Goal: Task Accomplishment & Management: Use online tool/utility

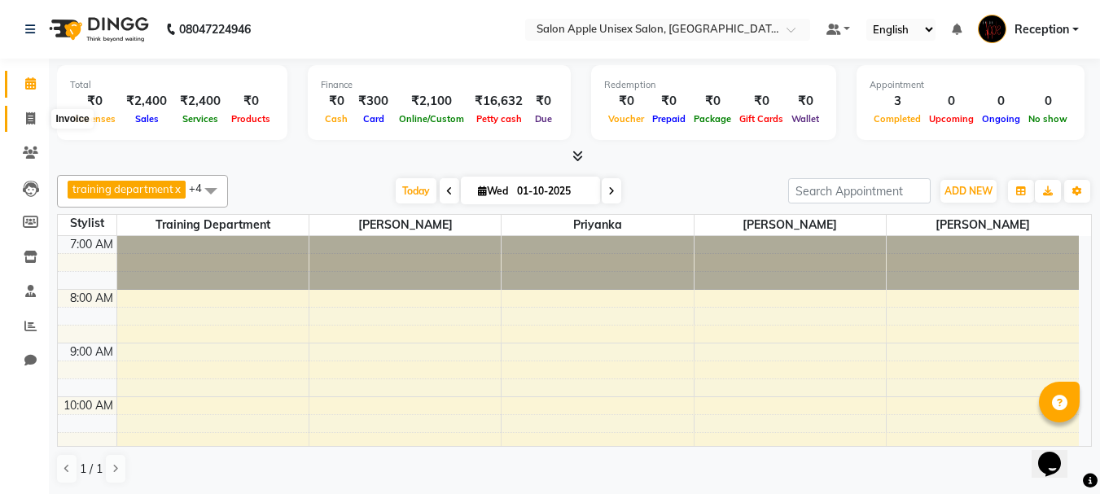
click at [24, 119] on span at bounding box center [30, 119] width 28 height 19
select select "92"
select select "service"
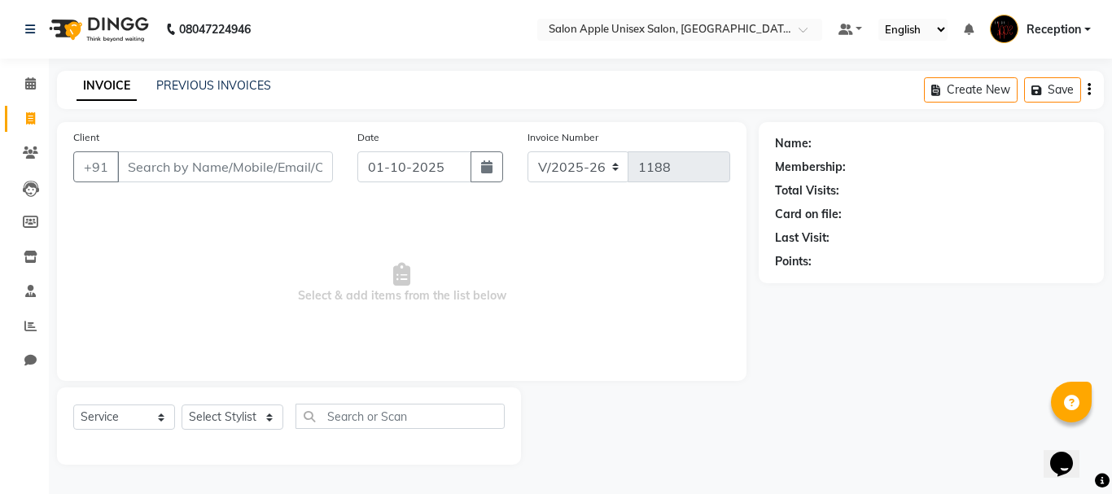
click at [281, 170] on input "Client" at bounding box center [225, 166] width 216 height 31
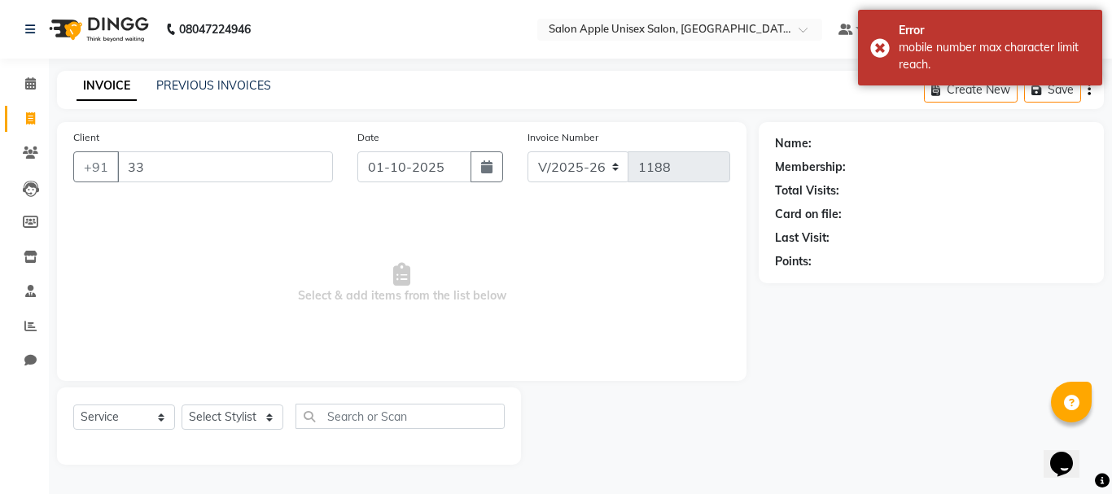
type input "3"
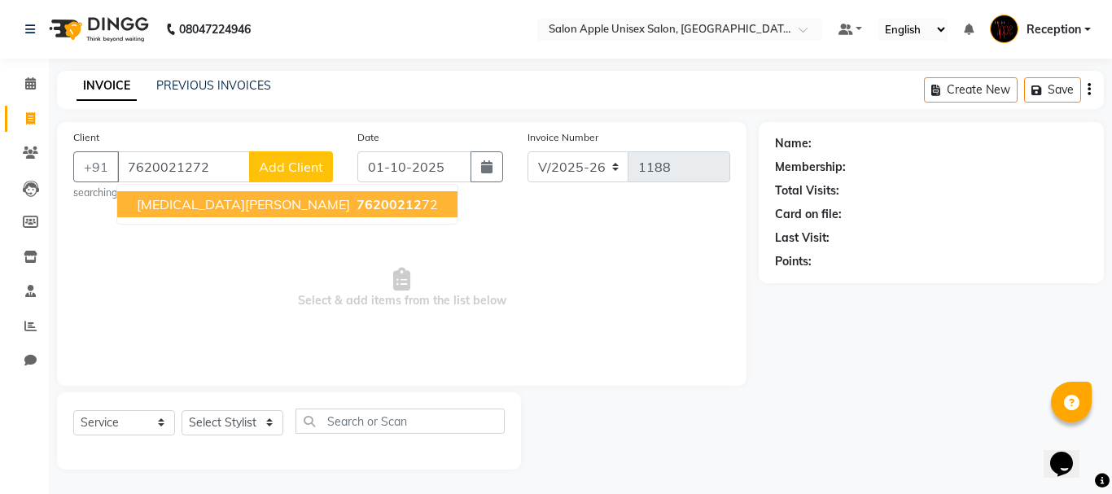
type input "7620021272"
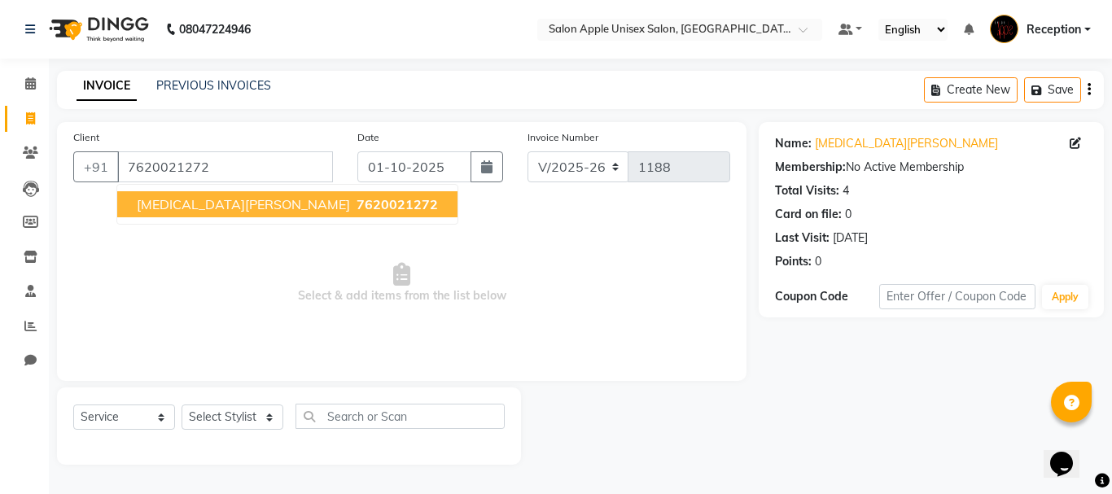
click at [187, 212] on button "Nikita A 7620021272" at bounding box center [287, 204] width 340 height 26
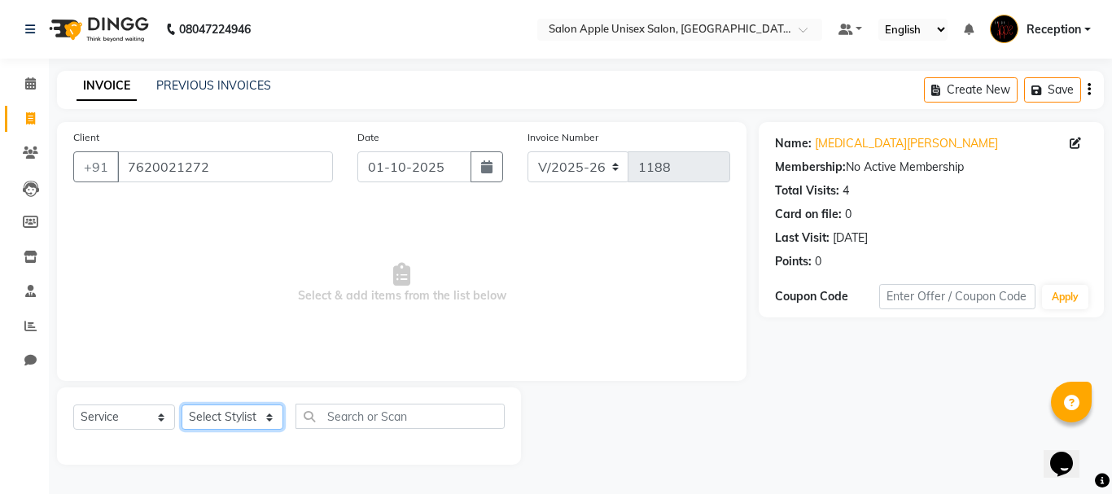
click at [218, 415] on select "Select Stylist MAYUR priyanka Reception sarik SONALI JHA training department" at bounding box center [233, 417] width 102 height 25
select select "92145"
click at [182, 405] on select "Select Stylist MAYUR priyanka Reception sarik SONALI JHA training department" at bounding box center [233, 417] width 102 height 25
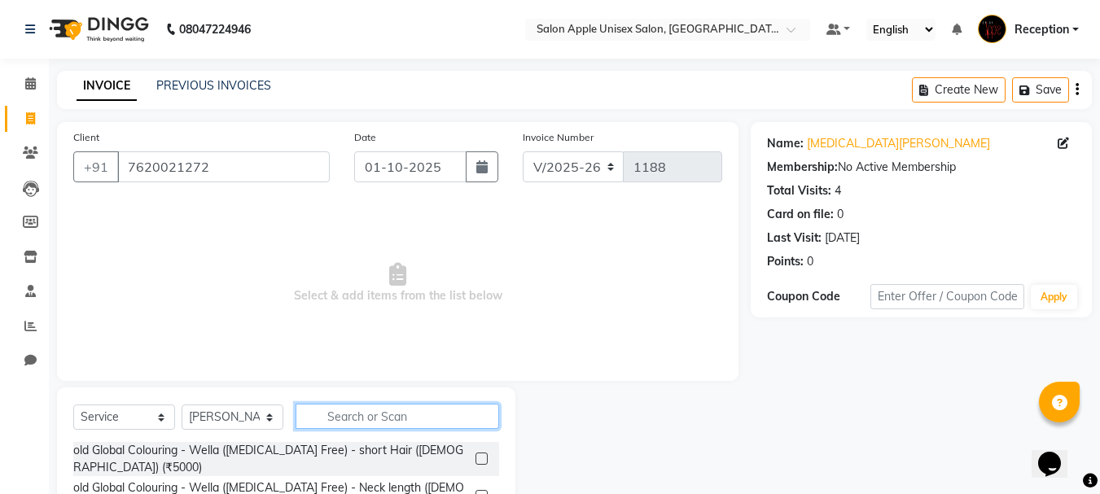
click at [414, 418] on input "text" at bounding box center [396, 416] width 203 height 25
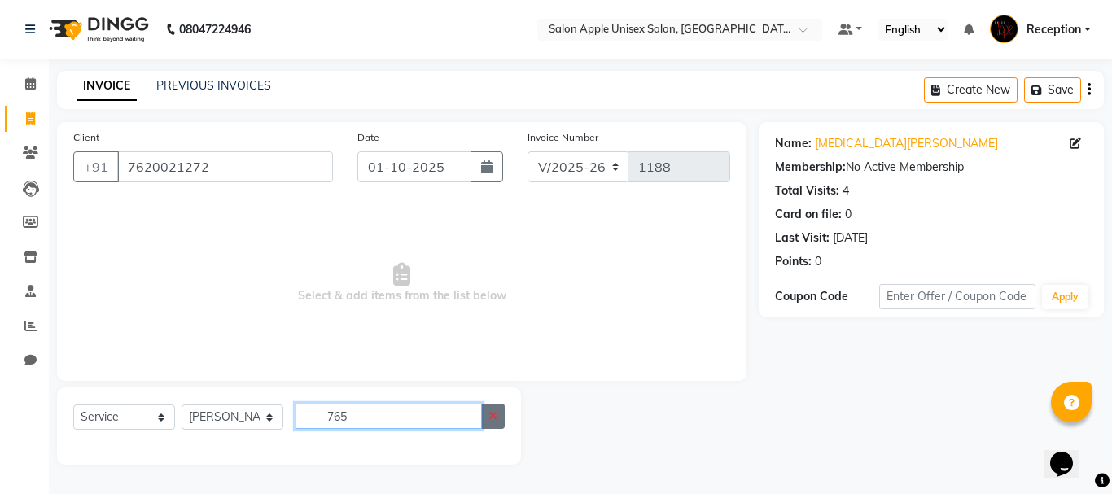
type input "765"
click at [496, 411] on icon "button" at bounding box center [492, 415] width 9 height 11
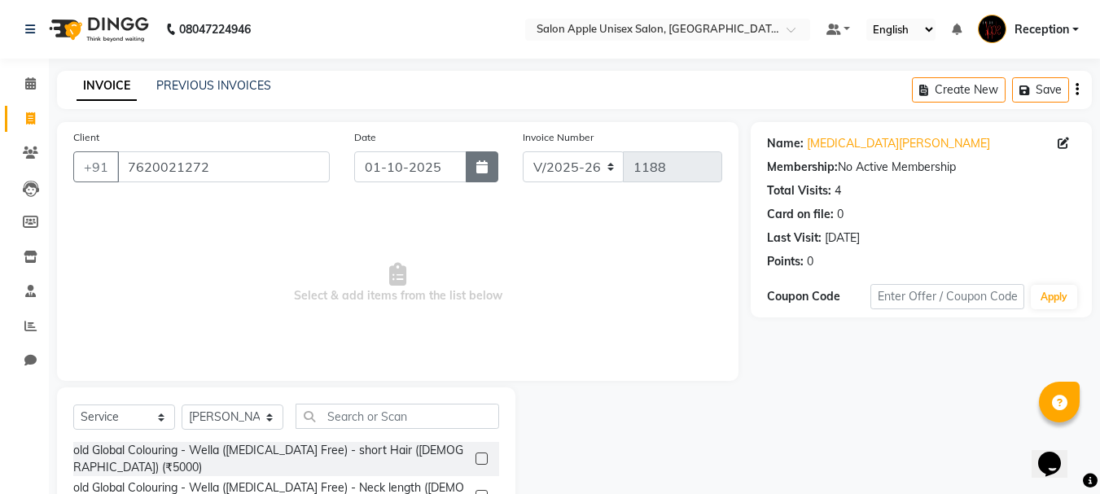
click at [488, 177] on button "button" at bounding box center [482, 166] width 33 height 31
select select "10"
select select "2025"
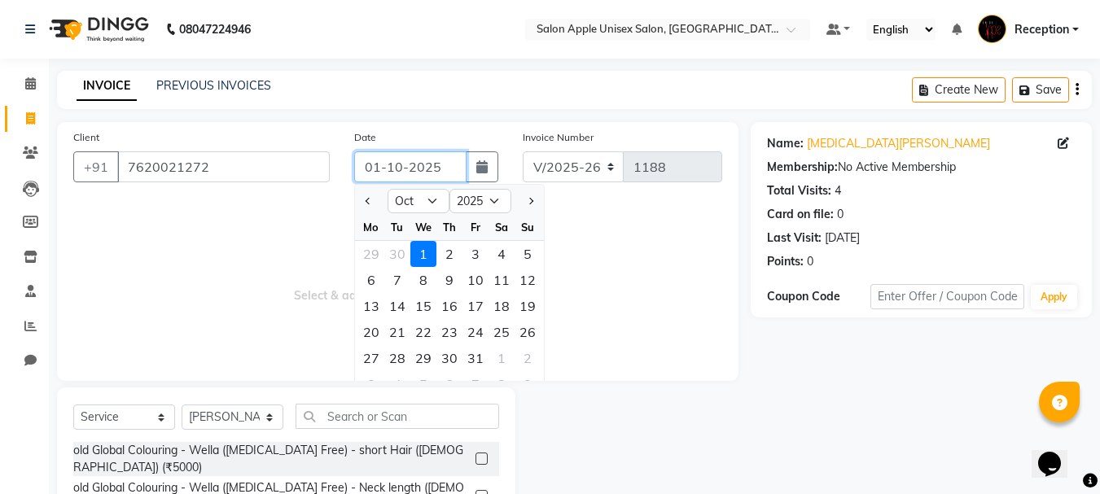
click at [414, 168] on input "01-10-2025" at bounding box center [410, 166] width 112 height 31
click at [580, 169] on select "V/2025 V/2025-26" at bounding box center [574, 166] width 102 height 31
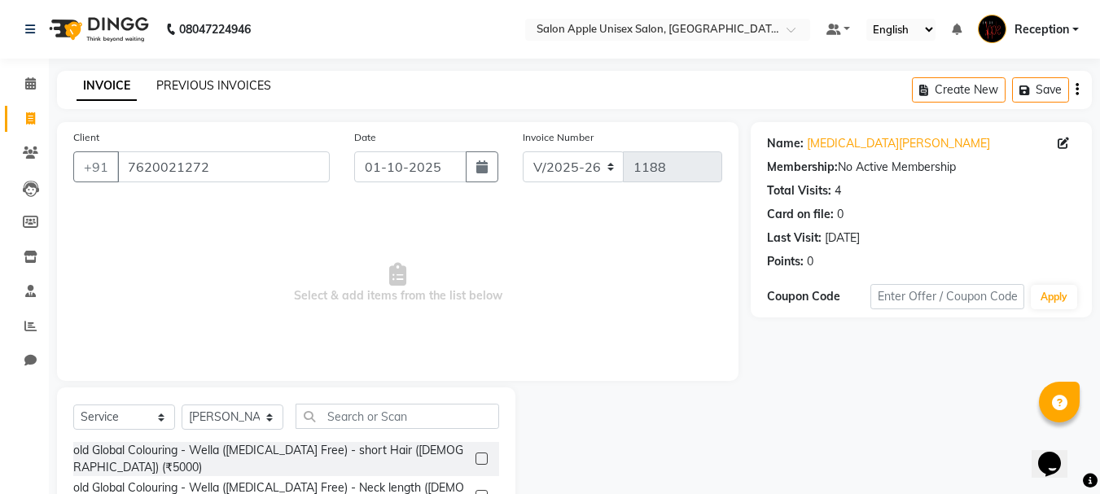
click at [225, 85] on link "PREVIOUS INVOICES" at bounding box center [213, 85] width 115 height 15
click at [895, 300] on input "text" at bounding box center [947, 296] width 154 height 25
click at [202, 86] on link "PREVIOUS INVOICES" at bounding box center [213, 85] width 115 height 15
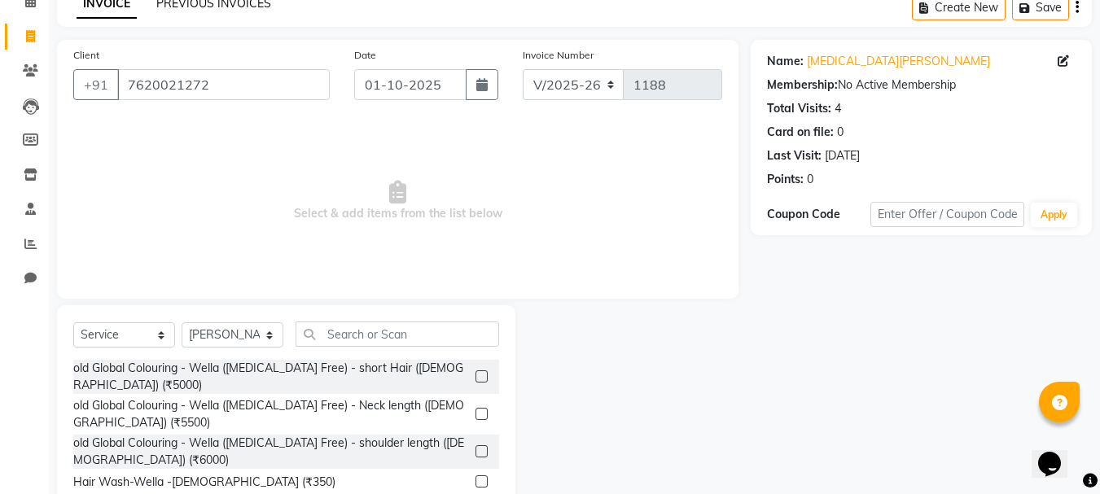
scroll to position [158, 0]
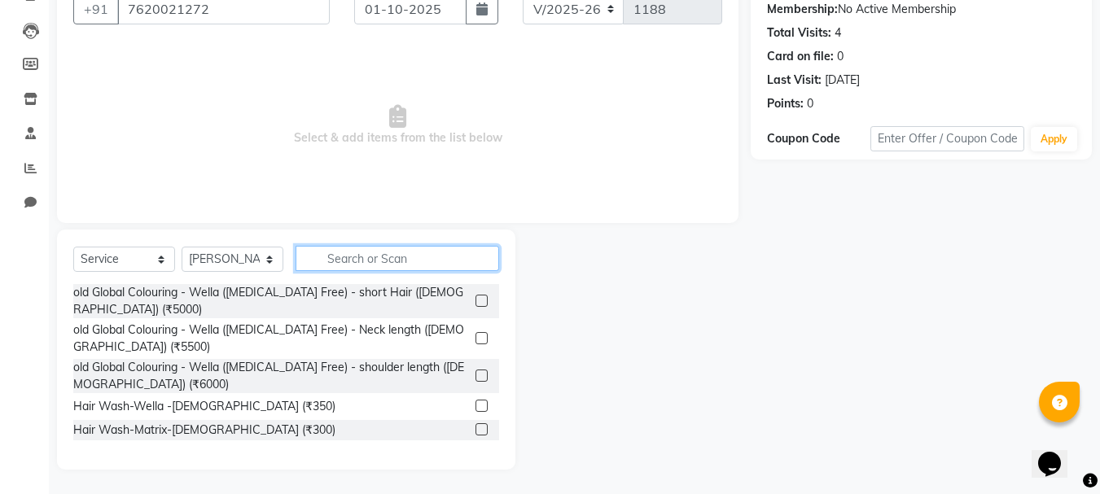
click at [387, 258] on input "text" at bounding box center [396, 258] width 203 height 25
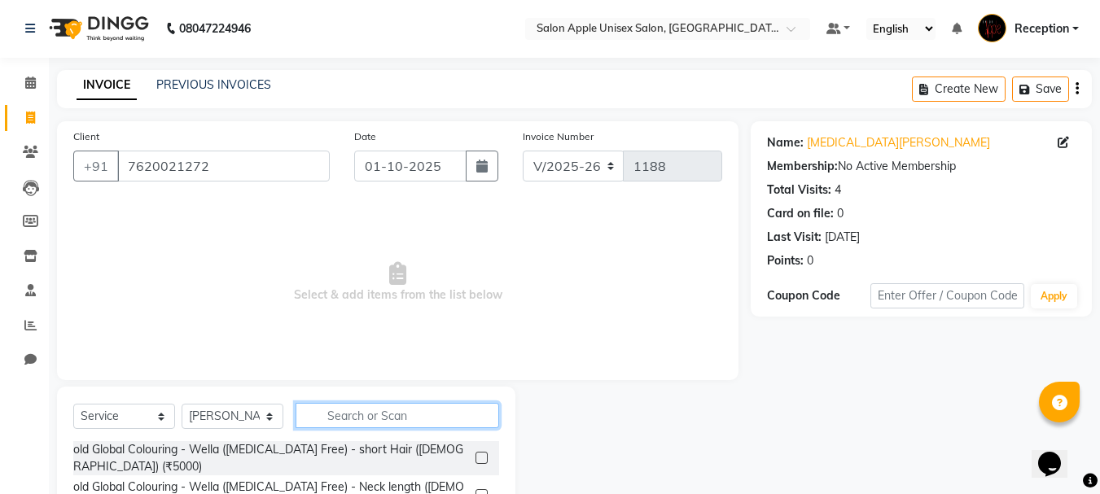
scroll to position [0, 0]
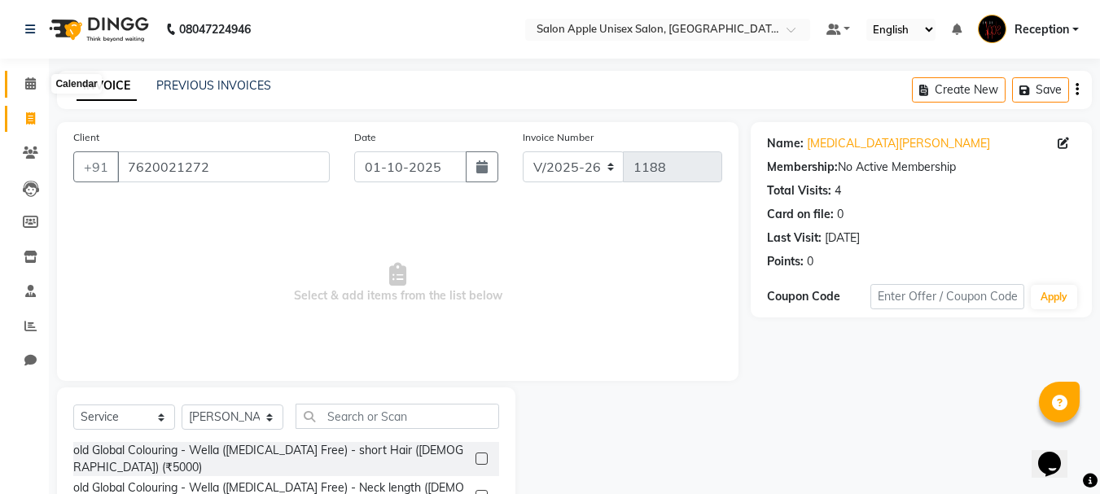
drag, startPoint x: 32, startPoint y: 81, endPoint x: 698, endPoint y: 81, distance: 666.6
click at [32, 81] on icon at bounding box center [30, 83] width 11 height 12
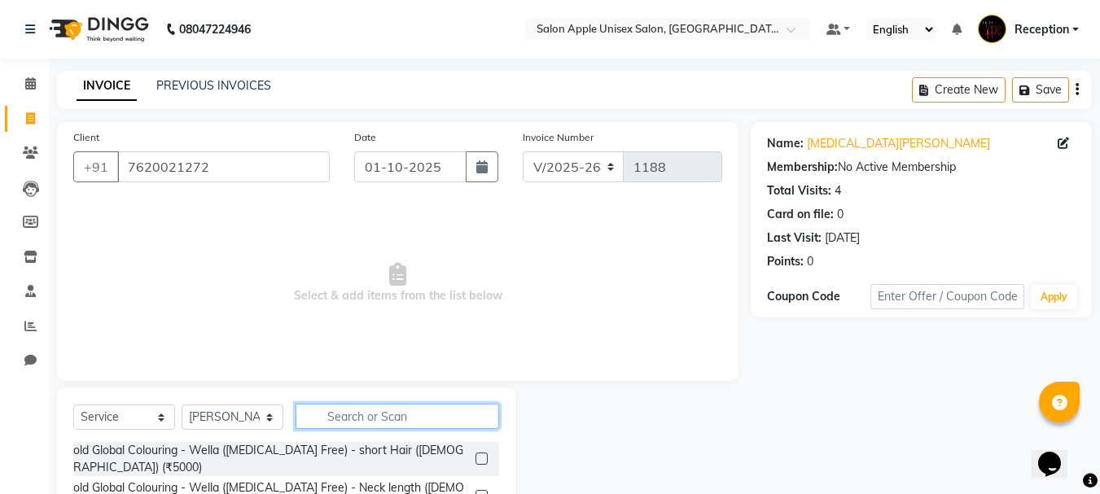
click at [326, 420] on input "text" at bounding box center [396, 416] width 203 height 25
type input "2"
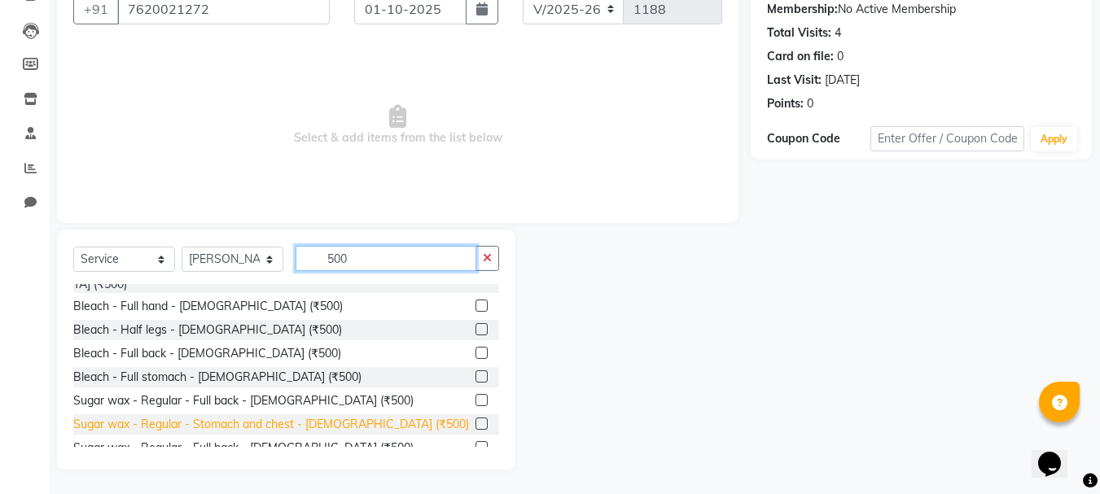
scroll to position [488, 0]
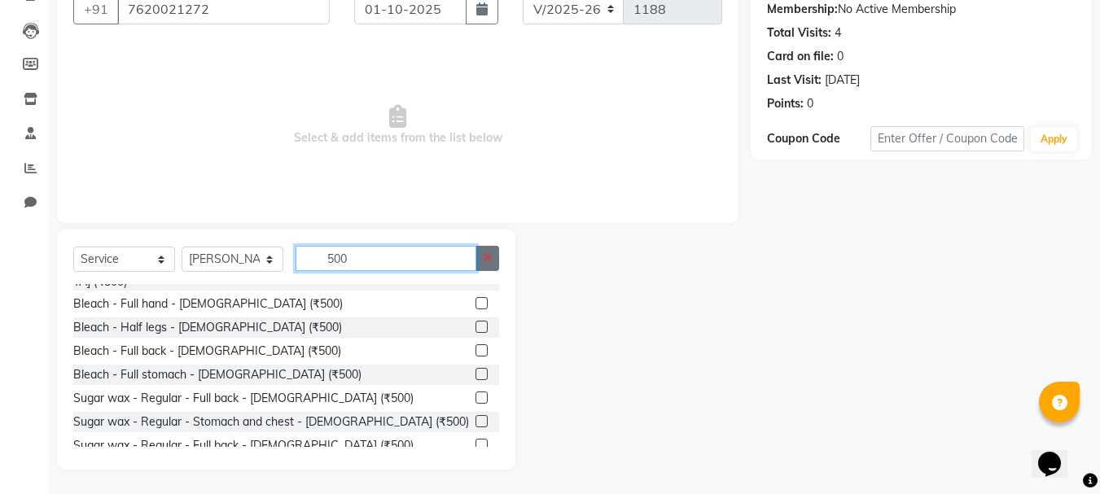
type input "500"
click at [479, 252] on button "button" at bounding box center [487, 258] width 24 height 25
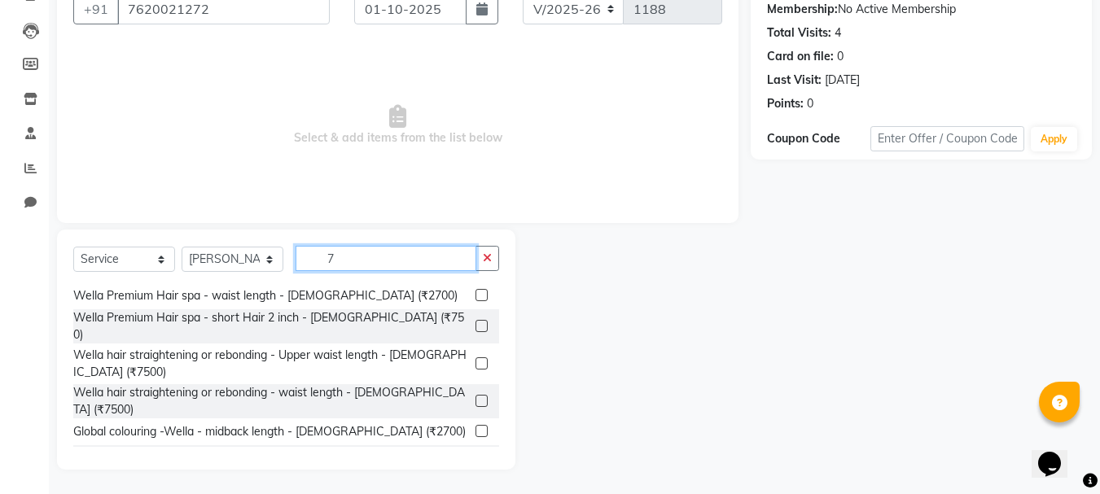
scroll to position [0, 0]
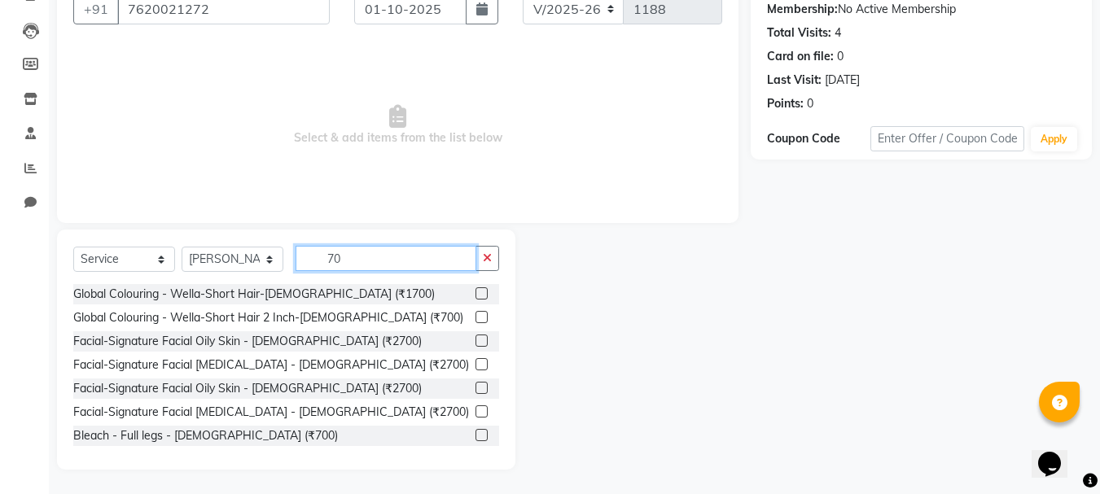
type input "7"
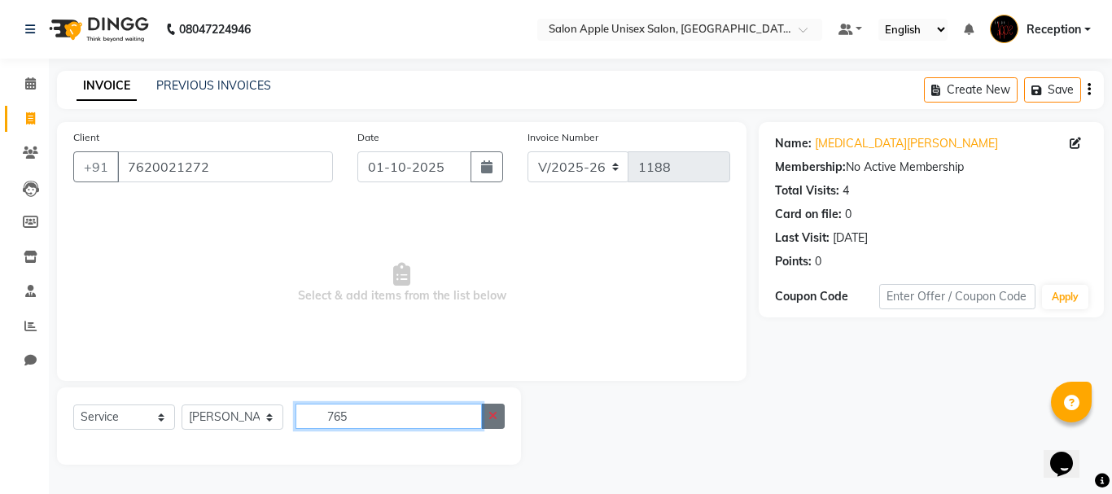
type input "765"
click at [488, 412] on button "button" at bounding box center [493, 416] width 24 height 25
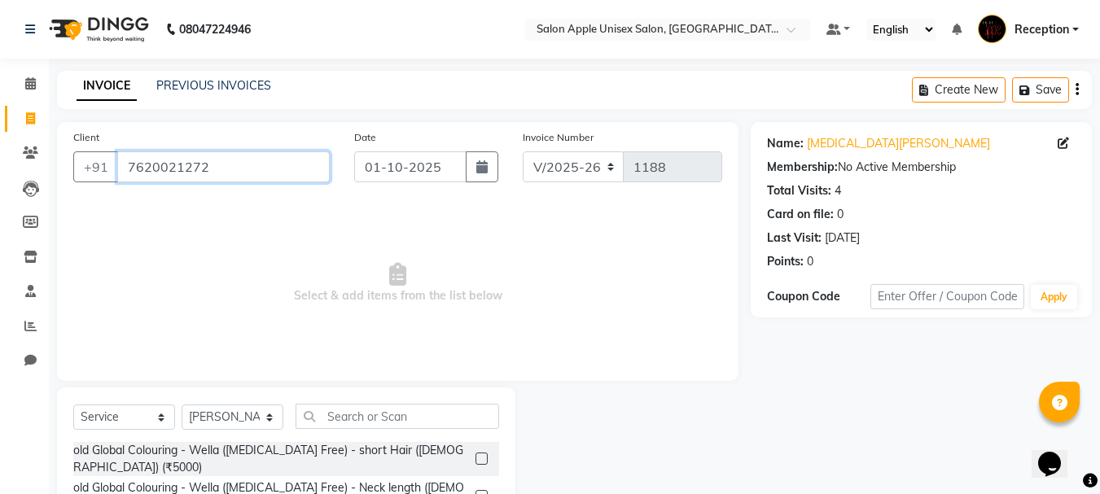
click at [224, 169] on input "7620021272" at bounding box center [223, 166] width 212 height 31
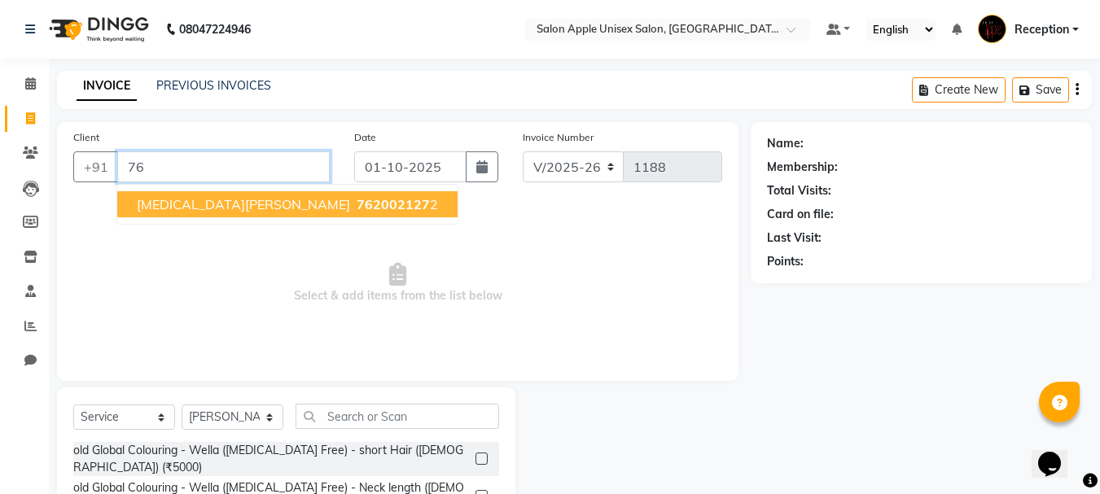
type input "7"
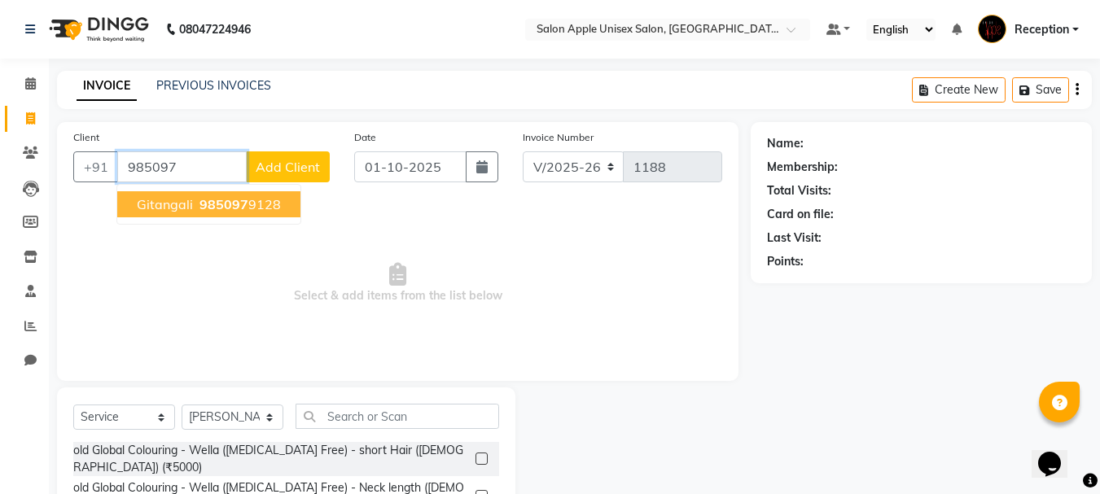
click at [187, 203] on span "gitangali" at bounding box center [165, 204] width 56 height 16
type input "9850979128"
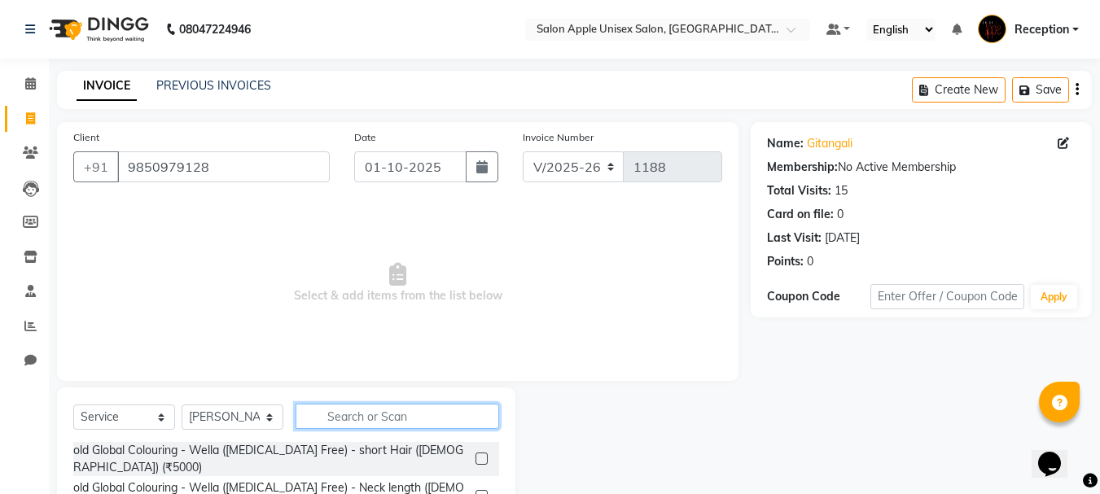
click at [355, 413] on input "text" at bounding box center [396, 416] width 203 height 25
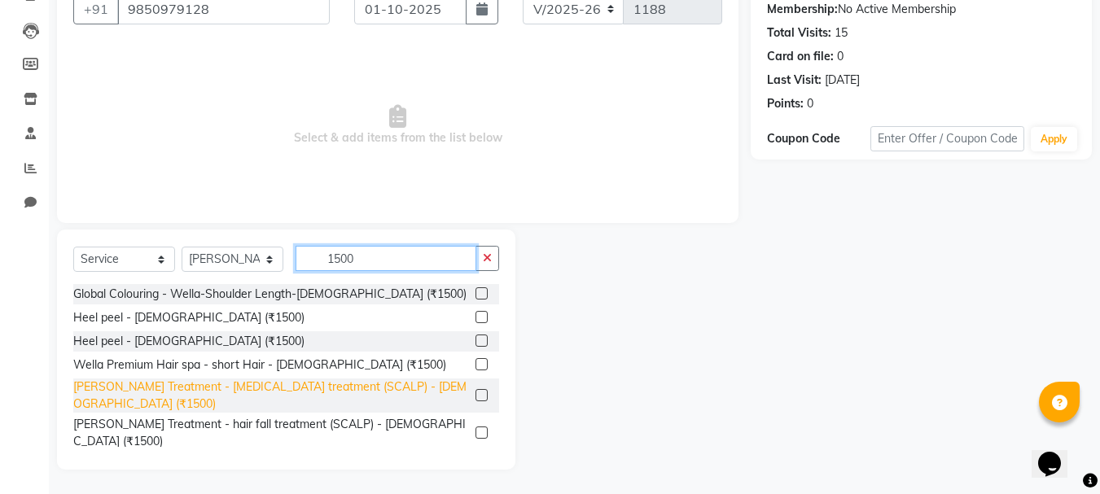
scroll to position [81, 0]
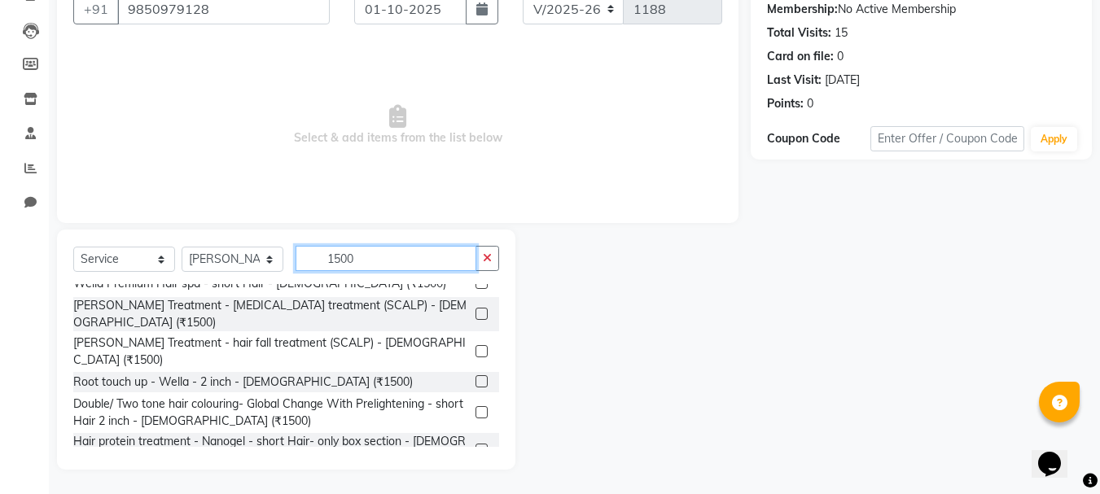
type input "1500"
click at [475, 375] on div at bounding box center [480, 383] width 11 height 17
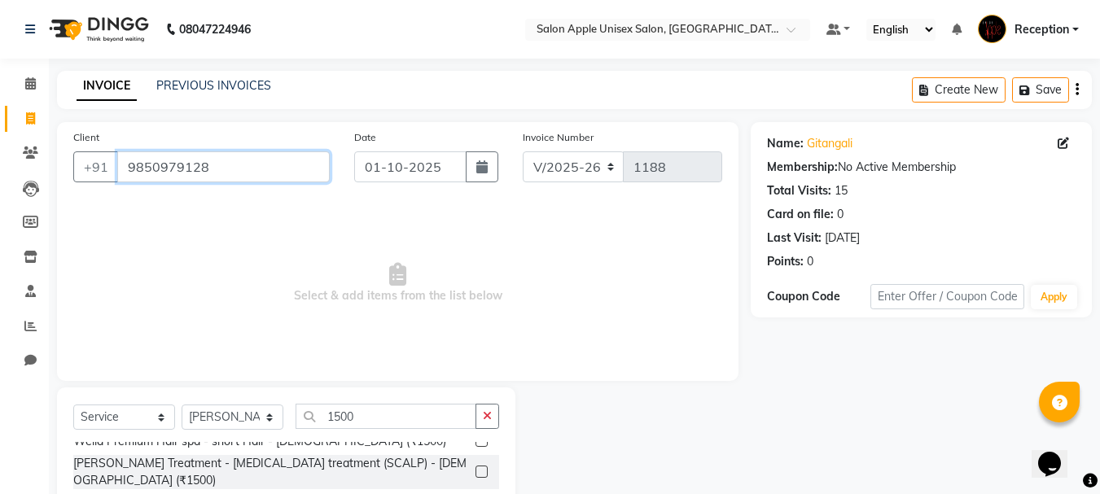
click at [282, 175] on input "9850979128" at bounding box center [223, 166] width 212 height 31
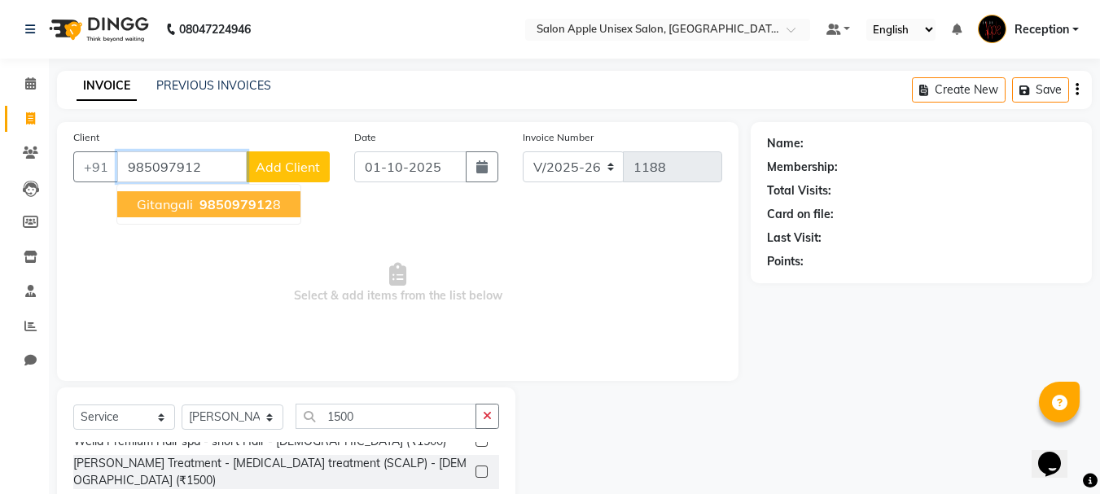
type input "985097912"
click at [311, 168] on span "Add Client" at bounding box center [288, 167] width 64 height 16
select select "22"
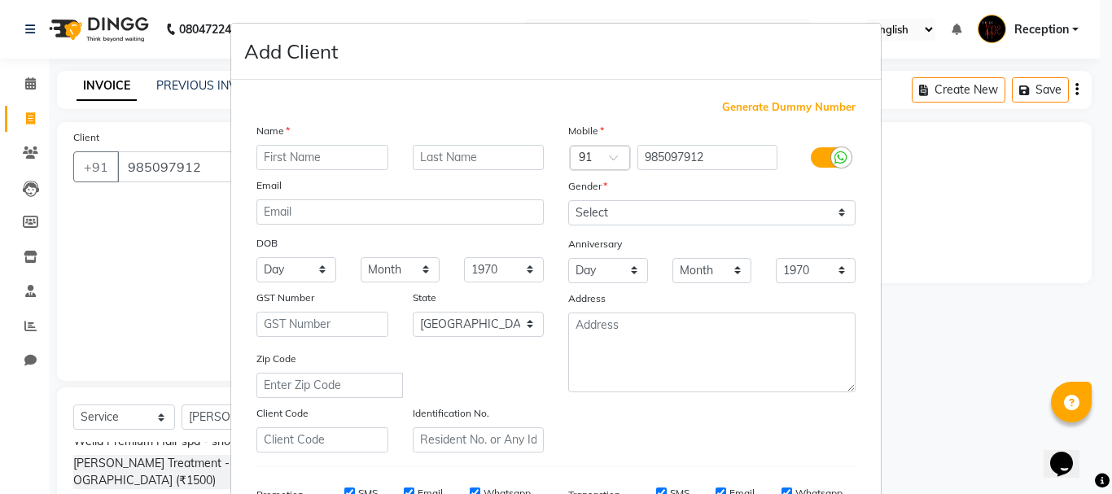
click at [308, 154] on input "text" at bounding box center [322, 157] width 132 height 25
click at [210, 163] on ngb-modal-window "Add Client Generate Dummy Number Name Email DOB Day 01 02 03 04 05 06 07 08 09 …" at bounding box center [556, 247] width 1112 height 494
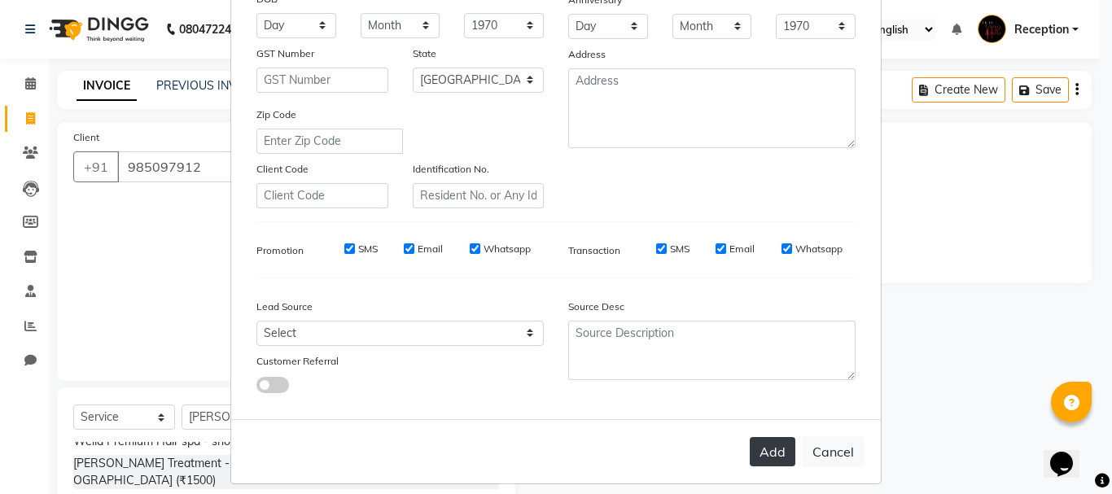
click at [772, 466] on button "Add" at bounding box center [773, 451] width 46 height 29
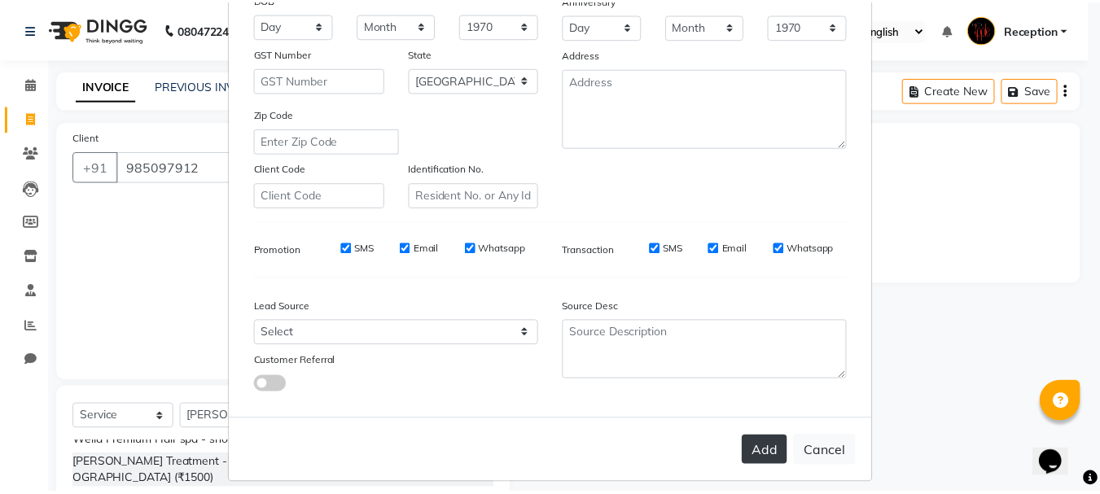
scroll to position [265, 0]
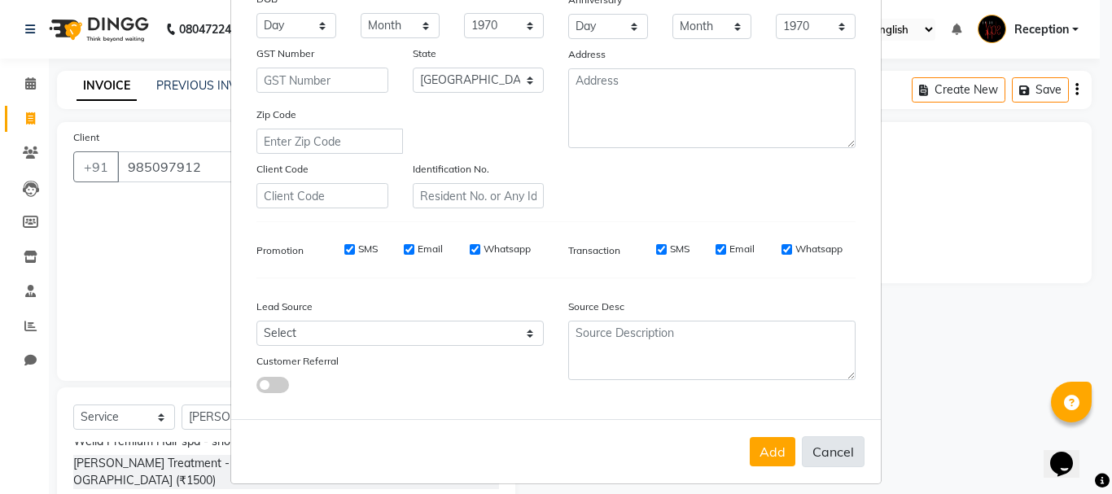
click at [810, 451] on button "Cancel" at bounding box center [833, 451] width 63 height 31
select select
select select "null"
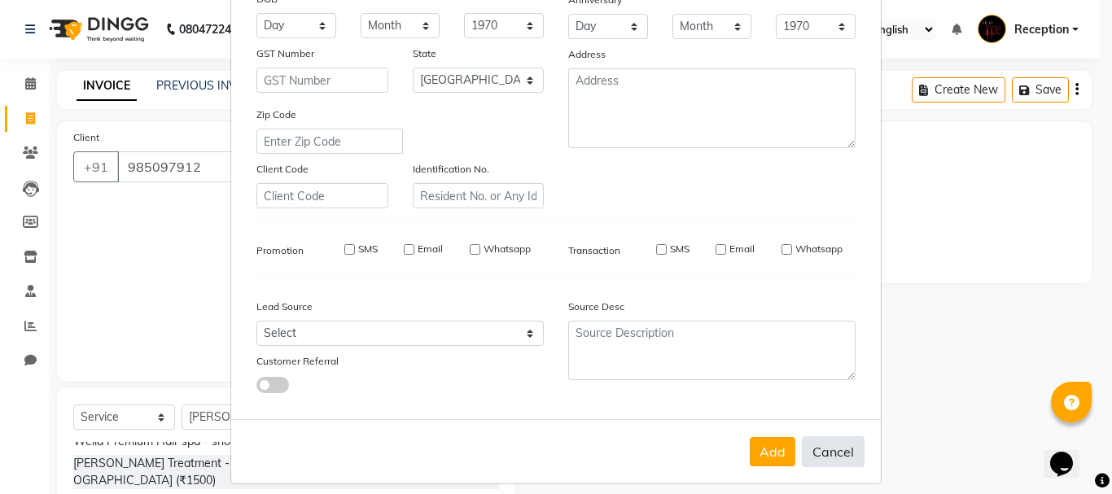
select select
checkbox input "false"
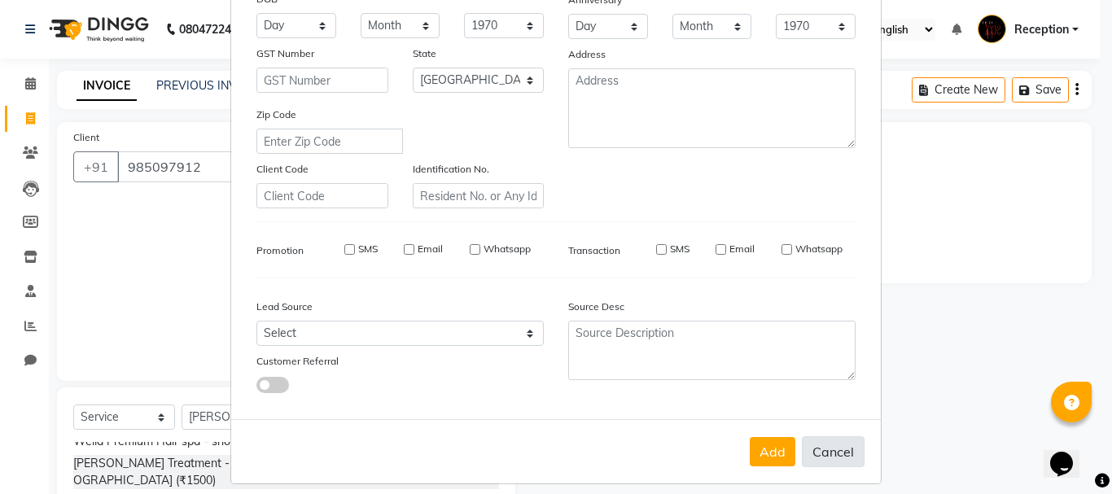
checkbox input "false"
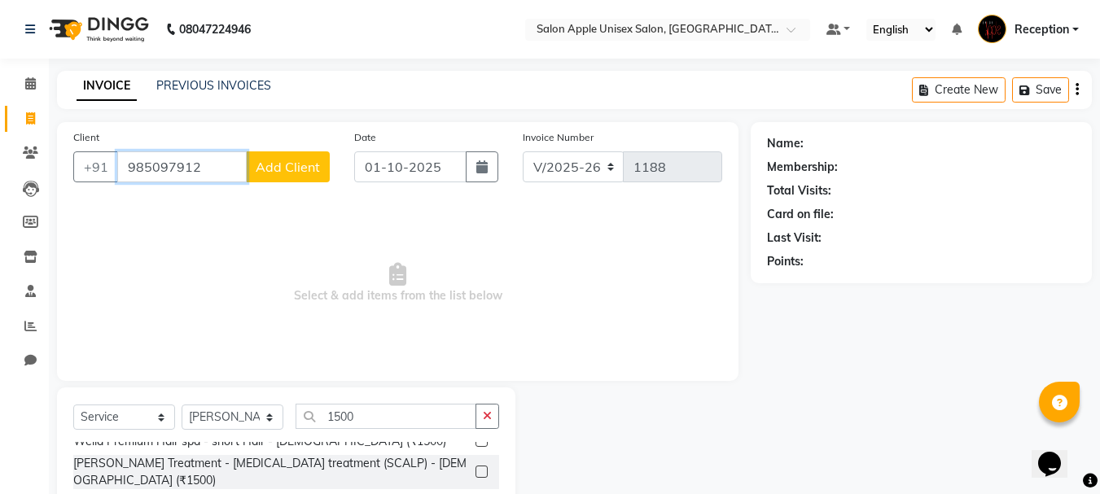
click at [227, 174] on input "985097912" at bounding box center [181, 166] width 129 height 31
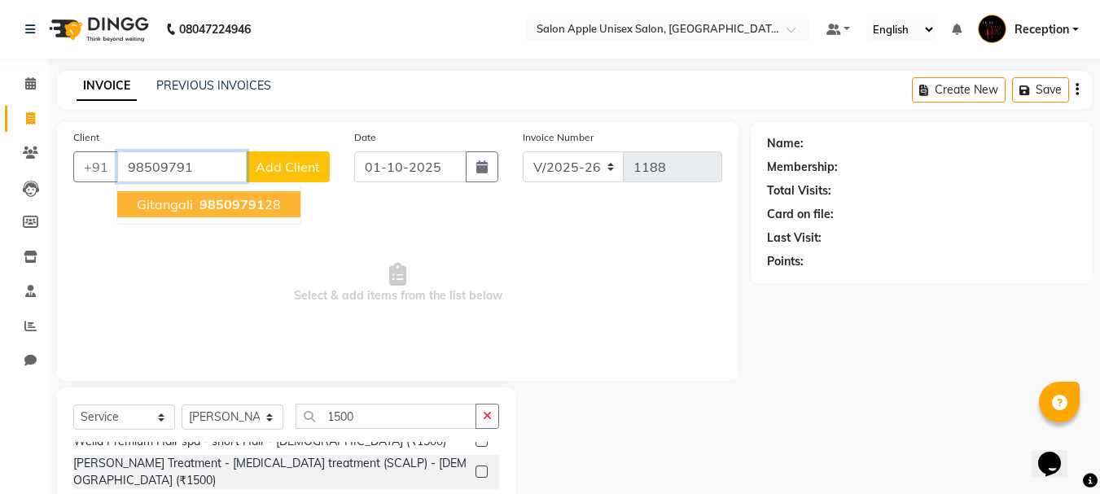
click at [247, 204] on span "98509791" at bounding box center [231, 204] width 65 height 16
type input "9850979128"
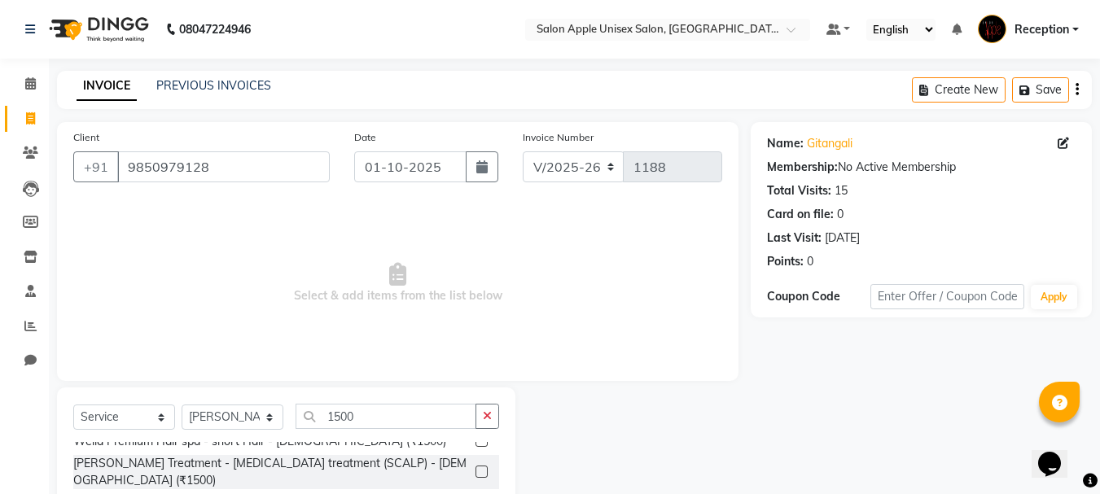
click at [430, 300] on span "Select & add items from the list below" at bounding box center [397, 283] width 649 height 163
drag, startPoint x: 481, startPoint y: 159, endPoint x: 475, endPoint y: 169, distance: 12.0
click at [479, 163] on button "button" at bounding box center [482, 166] width 33 height 31
select select "10"
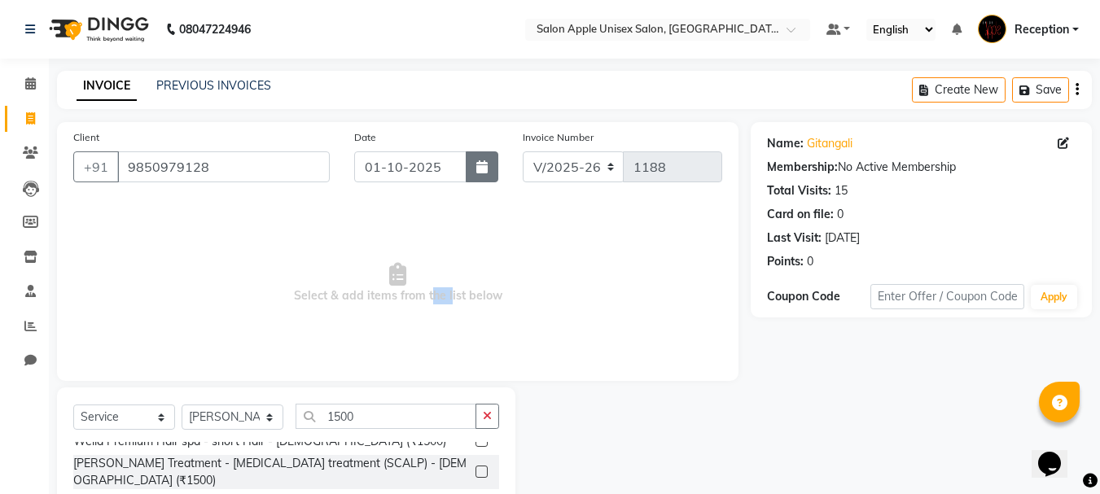
select select "2025"
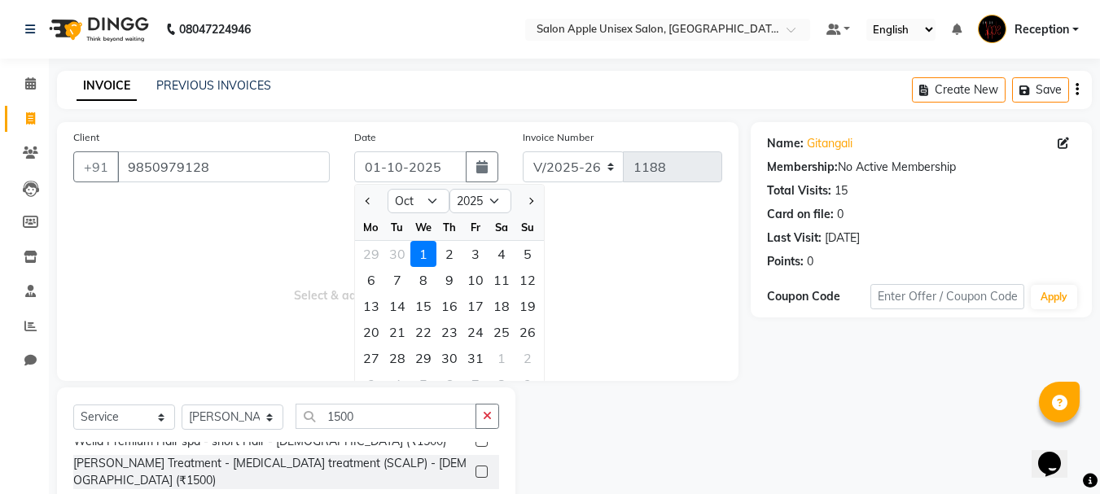
click at [642, 278] on span "Select & add items from the list below" at bounding box center [397, 283] width 649 height 163
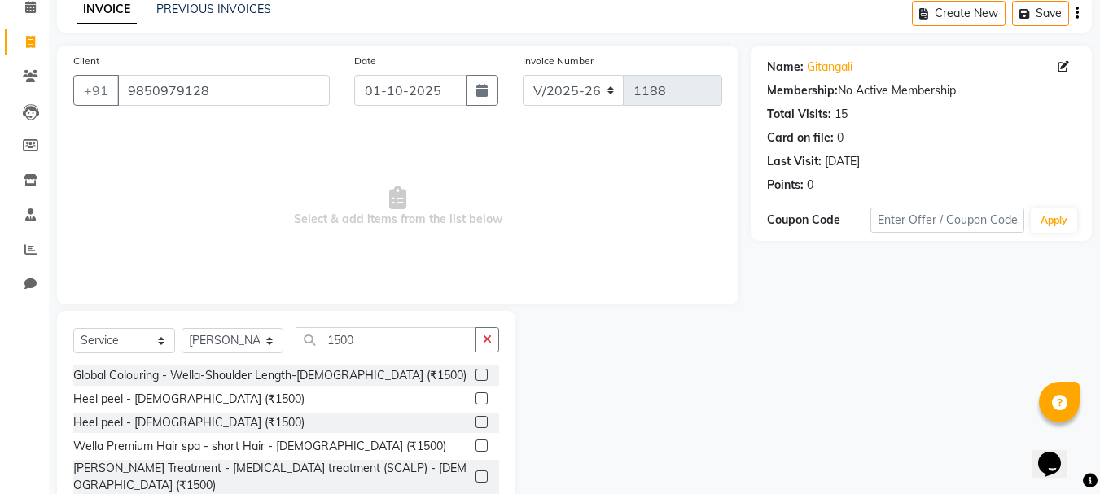
scroll to position [0, 0]
